Goal: Transaction & Acquisition: Purchase product/service

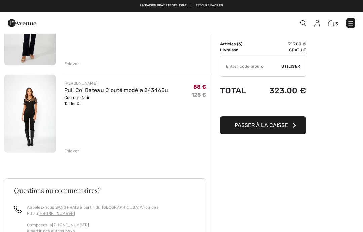
scroll to position [188, 0]
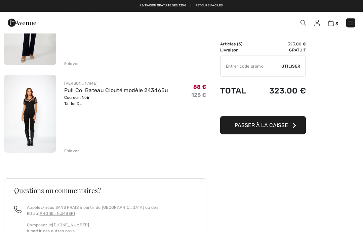
click at [37, 127] on img at bounding box center [30, 114] width 52 height 78
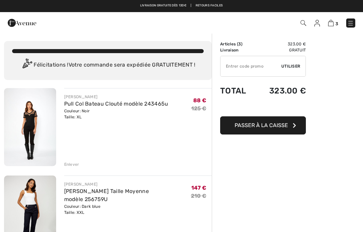
click at [34, 128] on img at bounding box center [30, 127] width 52 height 78
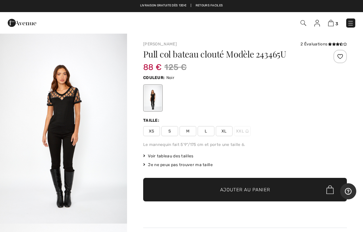
click at [334, 24] on img at bounding box center [331, 23] width 6 height 6
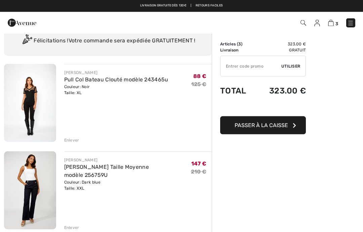
scroll to position [3, 0]
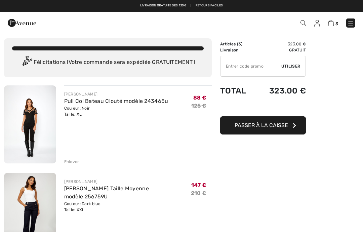
click at [79, 158] on div "Enlever" at bounding box center [138, 160] width 148 height 7
click at [77, 161] on div "Enlever" at bounding box center [71, 162] width 15 height 6
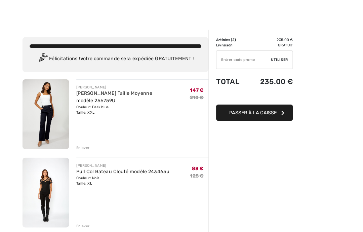
scroll to position [27, 0]
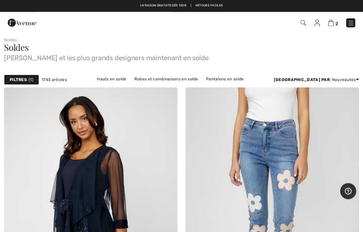
scroll to position [6, 0]
click at [101, 81] on link "Hauts en solde" at bounding box center [111, 79] width 36 height 9
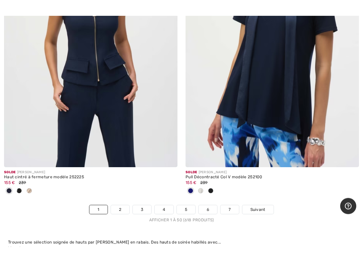
scroll to position [7484, 0]
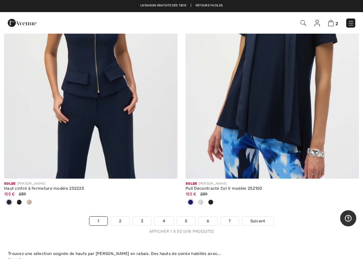
click at [255, 218] on span "Suivant" at bounding box center [257, 221] width 15 height 6
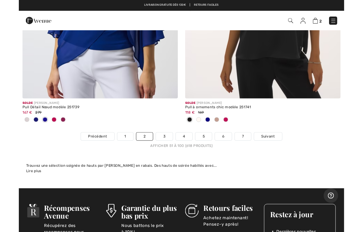
scroll to position [7535, 0]
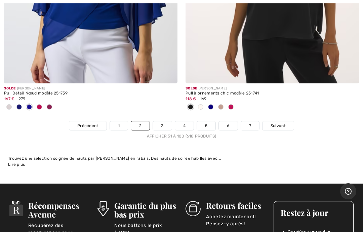
click at [284, 123] on span "Suivant" at bounding box center [277, 126] width 15 height 6
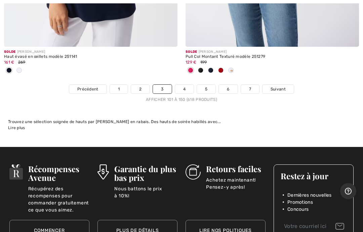
scroll to position [7616, 0]
click at [284, 86] on span "Suivant" at bounding box center [277, 89] width 15 height 6
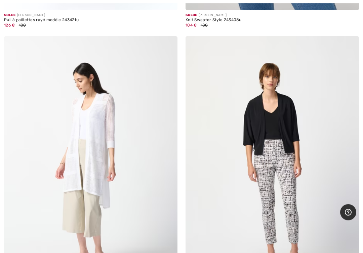
scroll to position [6663, 0]
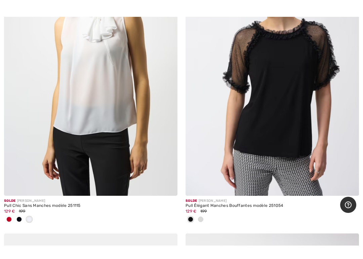
scroll to position [433, 0]
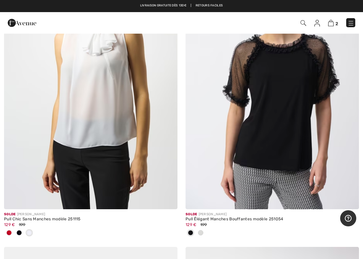
click at [269, 166] on img at bounding box center [271, 79] width 173 height 260
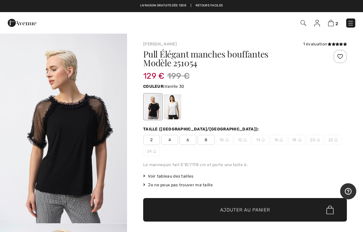
click at [176, 108] on div at bounding box center [172, 106] width 17 height 25
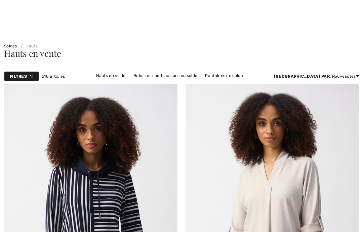
checkbox input "true"
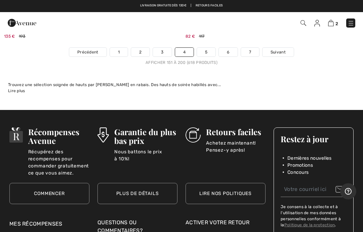
scroll to position [7574, 0]
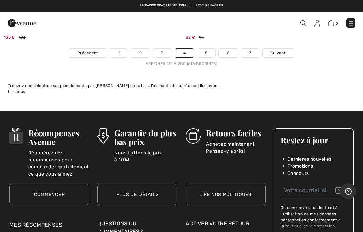
click at [282, 50] on span "Suivant" at bounding box center [277, 53] width 15 height 6
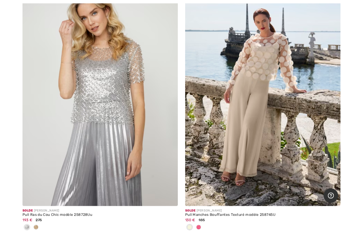
scroll to position [4615, 0]
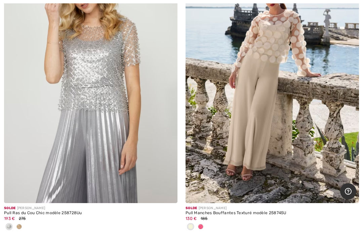
click at [124, 117] on img at bounding box center [90, 73] width 173 height 260
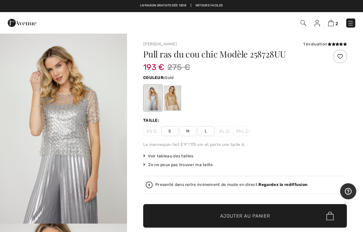
click at [178, 97] on div at bounding box center [172, 97] width 17 height 25
